Goal: Transaction & Acquisition: Purchase product/service

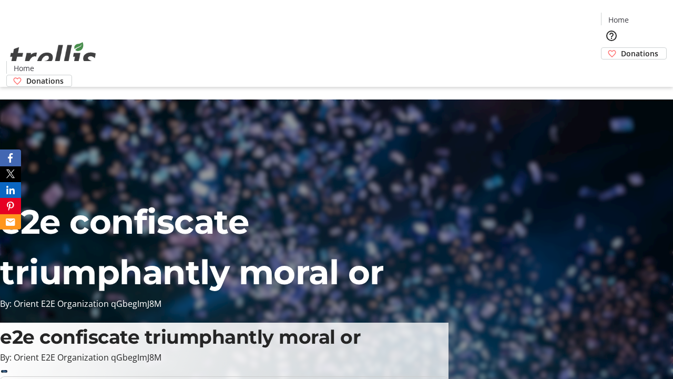
click at [621, 48] on span "Donations" at bounding box center [639, 53] width 37 height 11
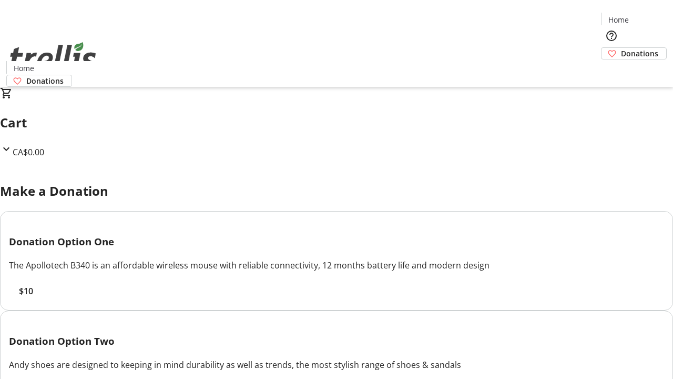
click at [33, 297] on span "$10" at bounding box center [26, 290] width 14 height 13
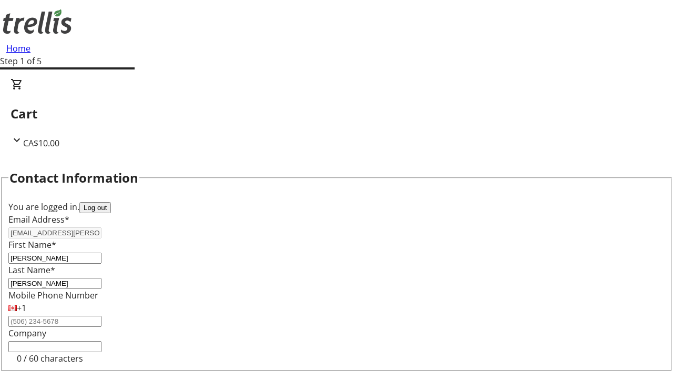
select select "CA"
select select "BC"
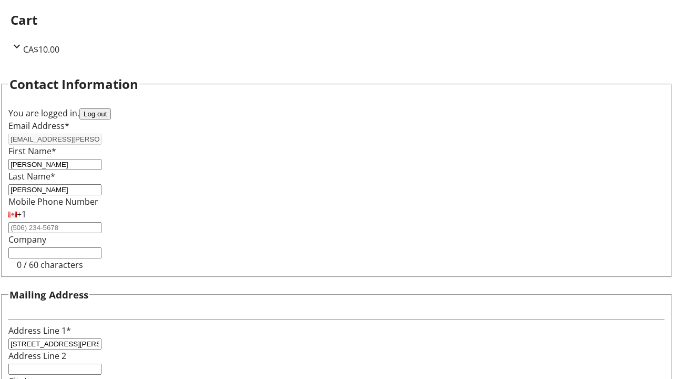
type input "Kelowna"
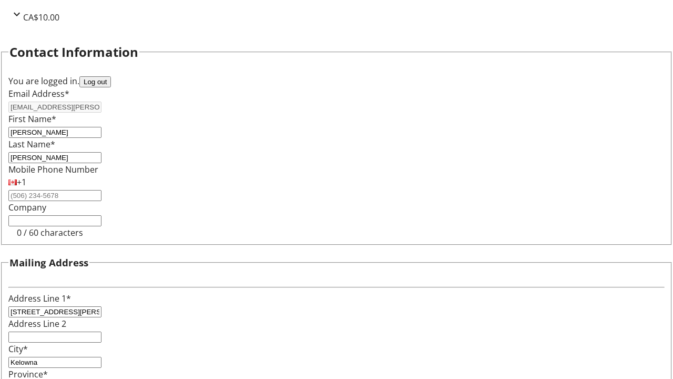
type input "V1Y 0C2"
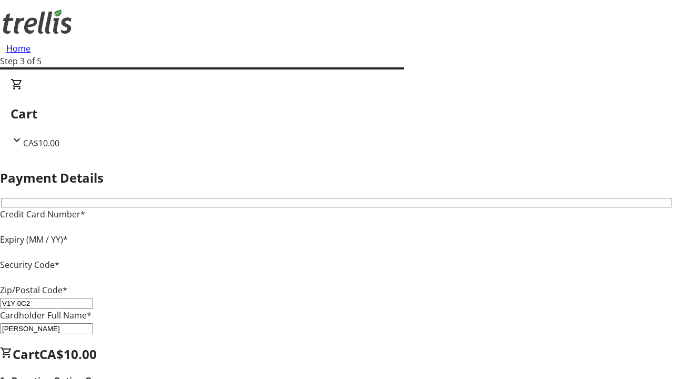
type input "V1Y 0C2"
